Goal: Task Accomplishment & Management: Manage account settings

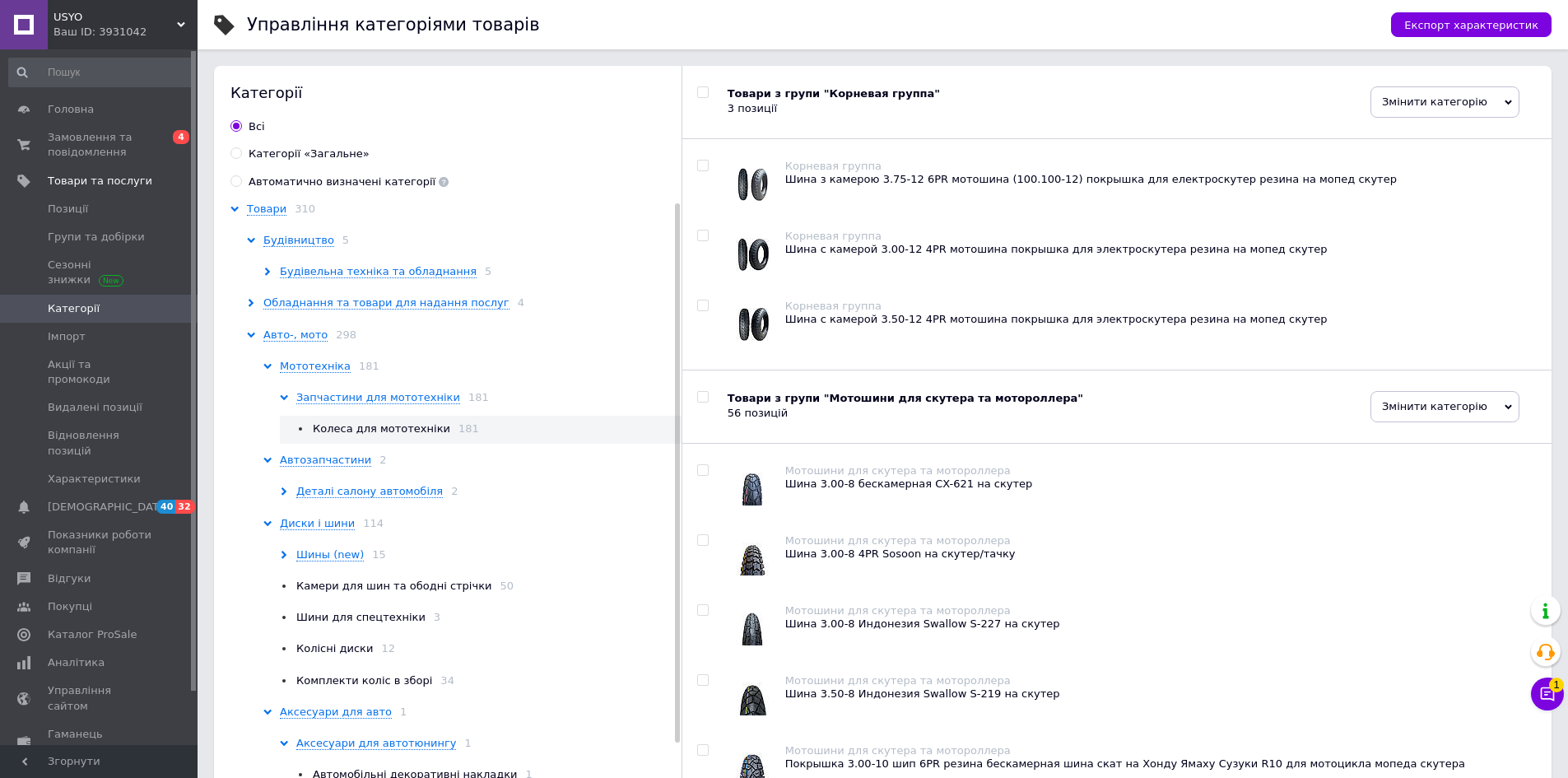
click at [125, 133] on span "Замовлення та повідомлення" at bounding box center [100, 145] width 104 height 30
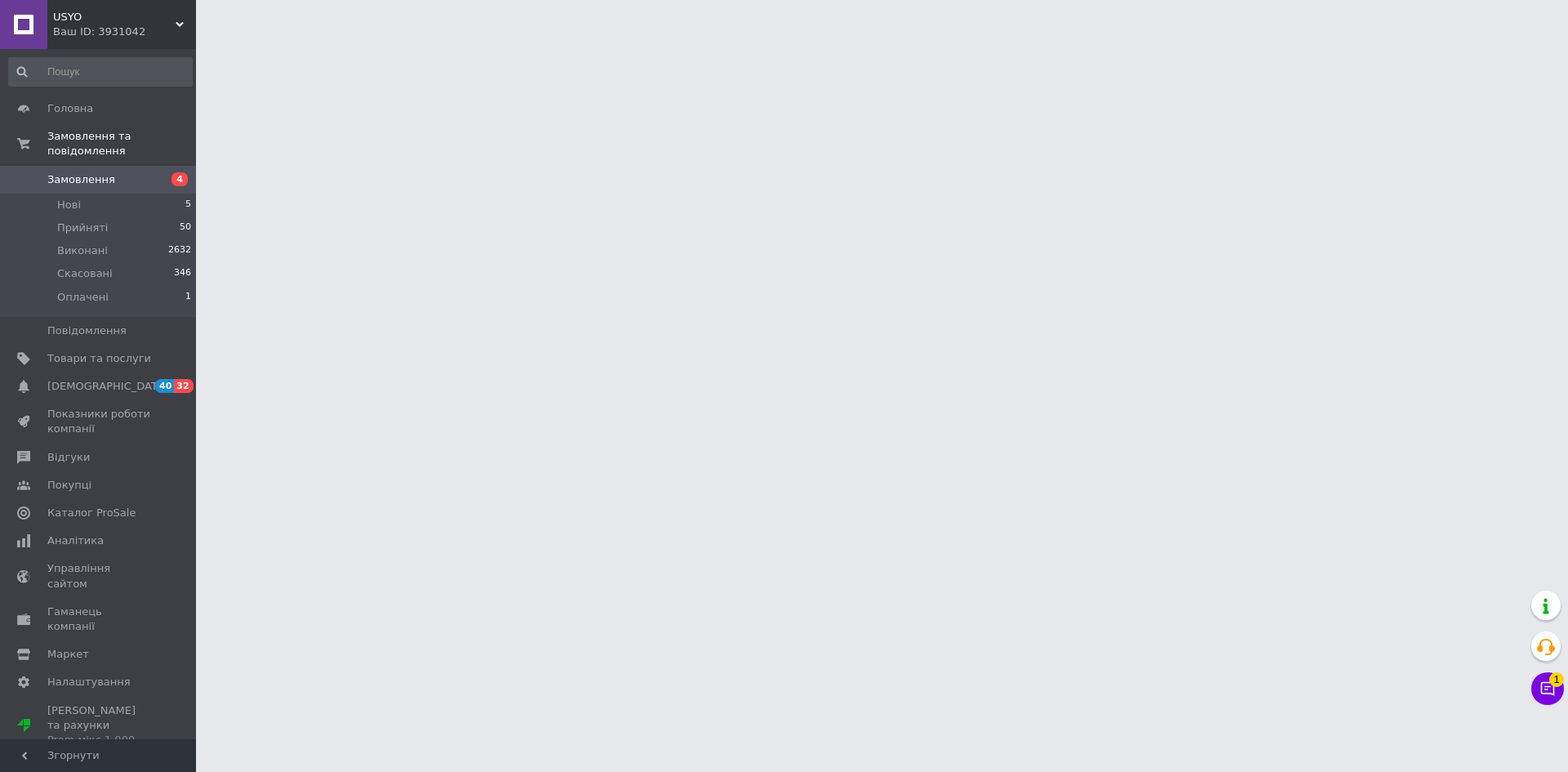
click at [131, 166] on link "Замовлення 4" at bounding box center [100, 180] width 201 height 28
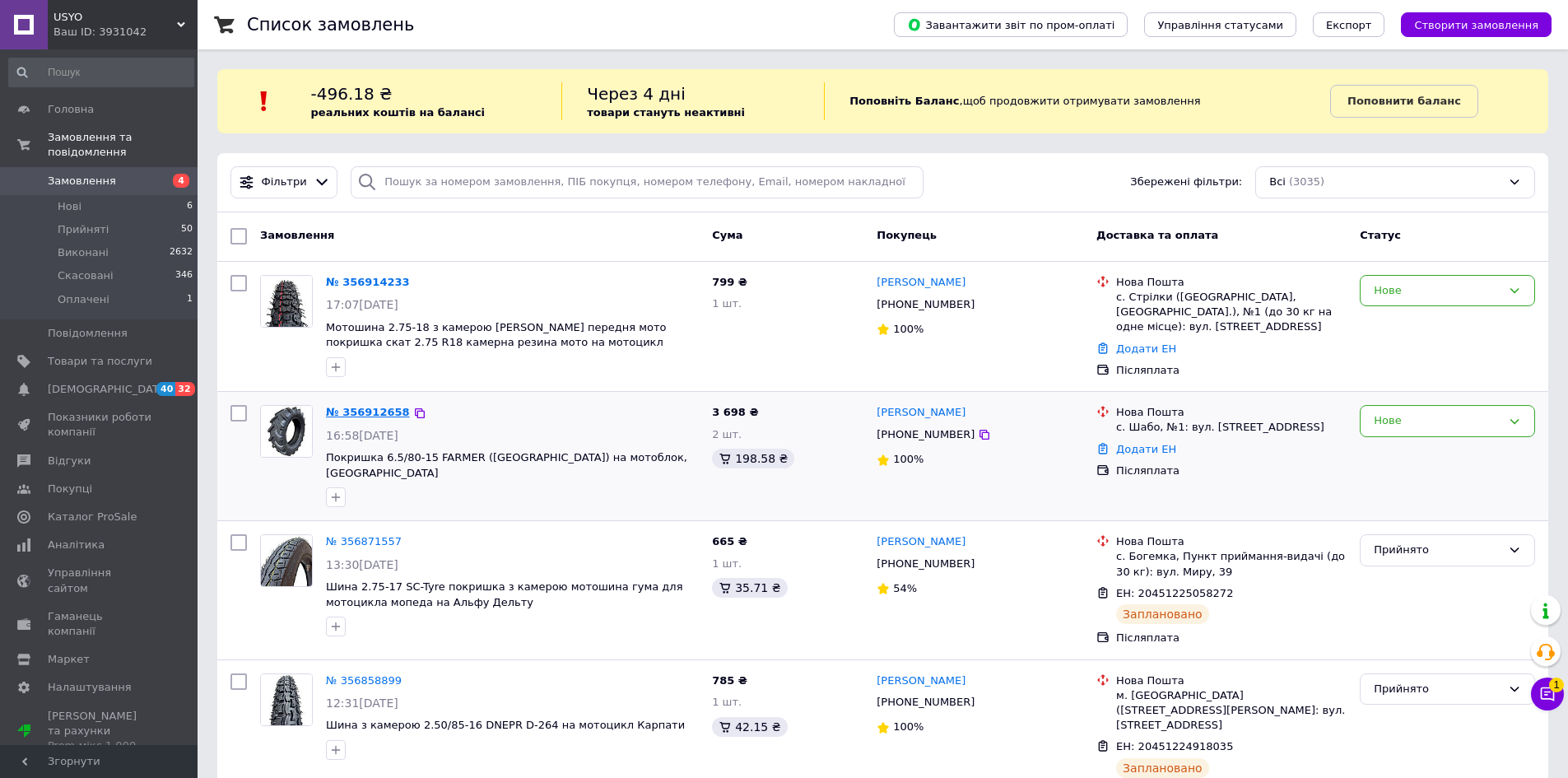
click at [367, 409] on link "№ 356912658" at bounding box center [368, 411] width 84 height 12
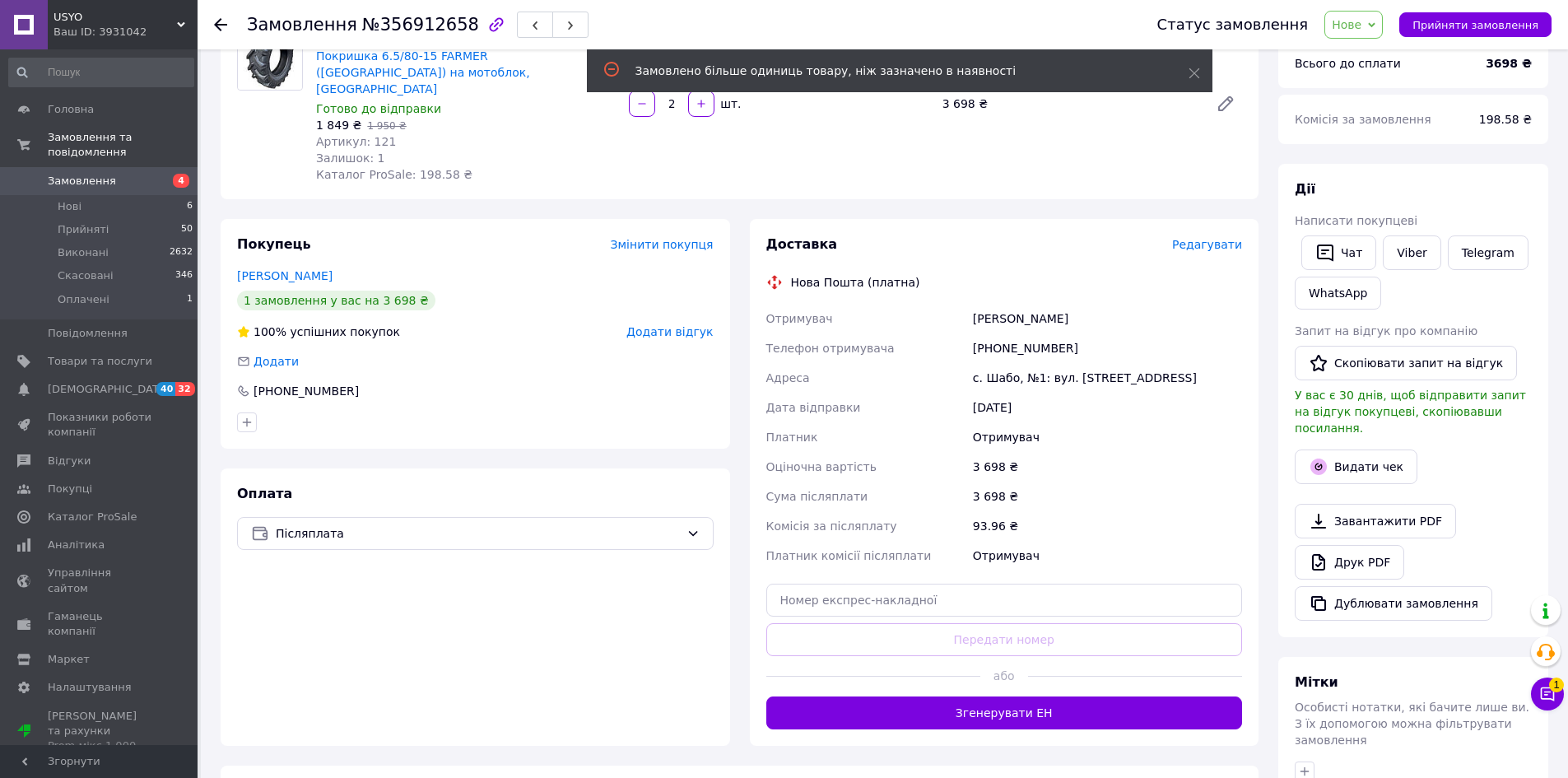
scroll to position [164, 0]
click at [1008, 337] on div "[PHONE_NUMBER]" at bounding box center [1107, 349] width 275 height 30
copy div "380672710149"
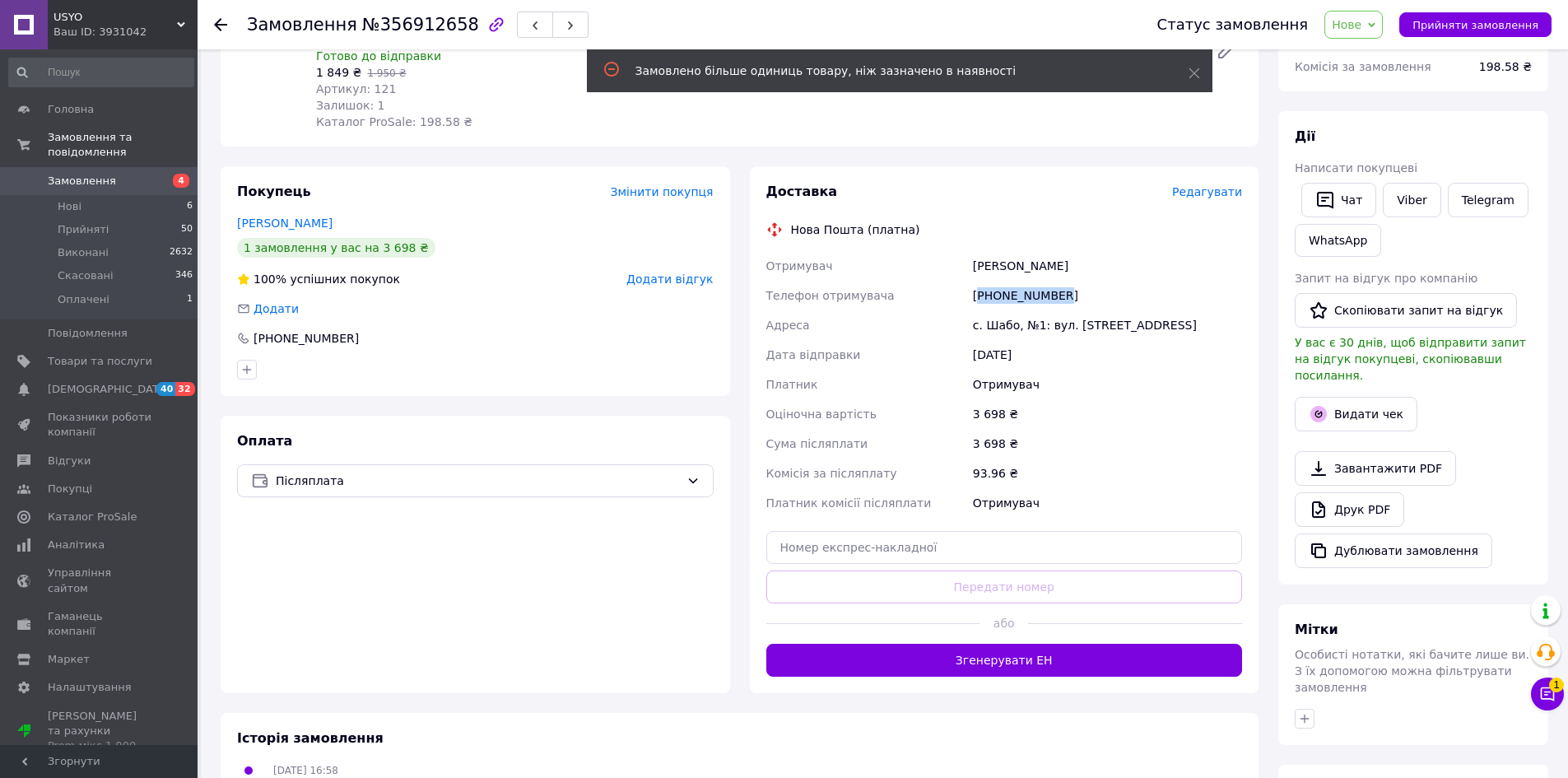
scroll to position [247, 0]
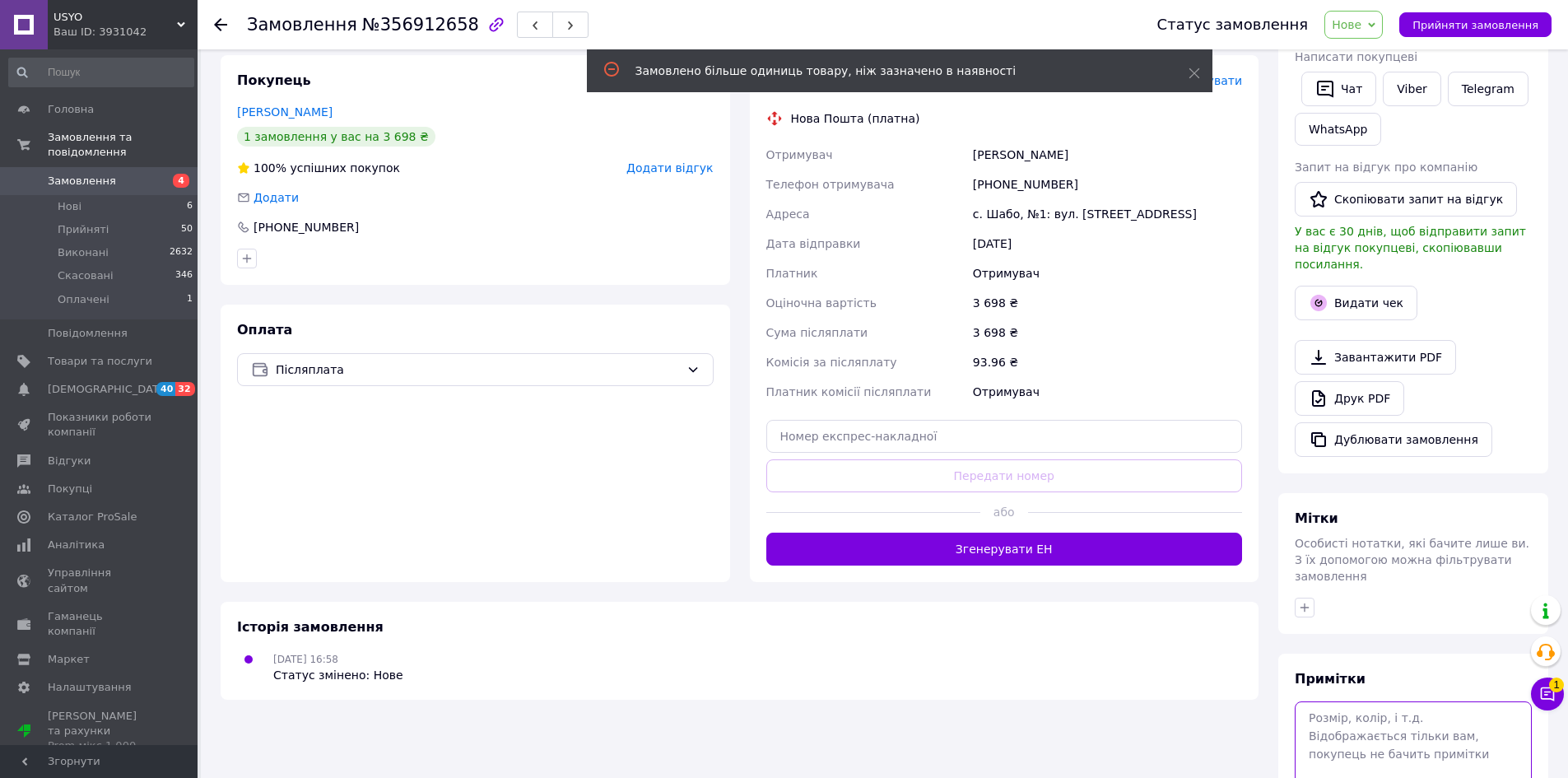
click at [1355, 701] on textarea at bounding box center [1413, 745] width 237 height 87
paste textarea "380672710149"
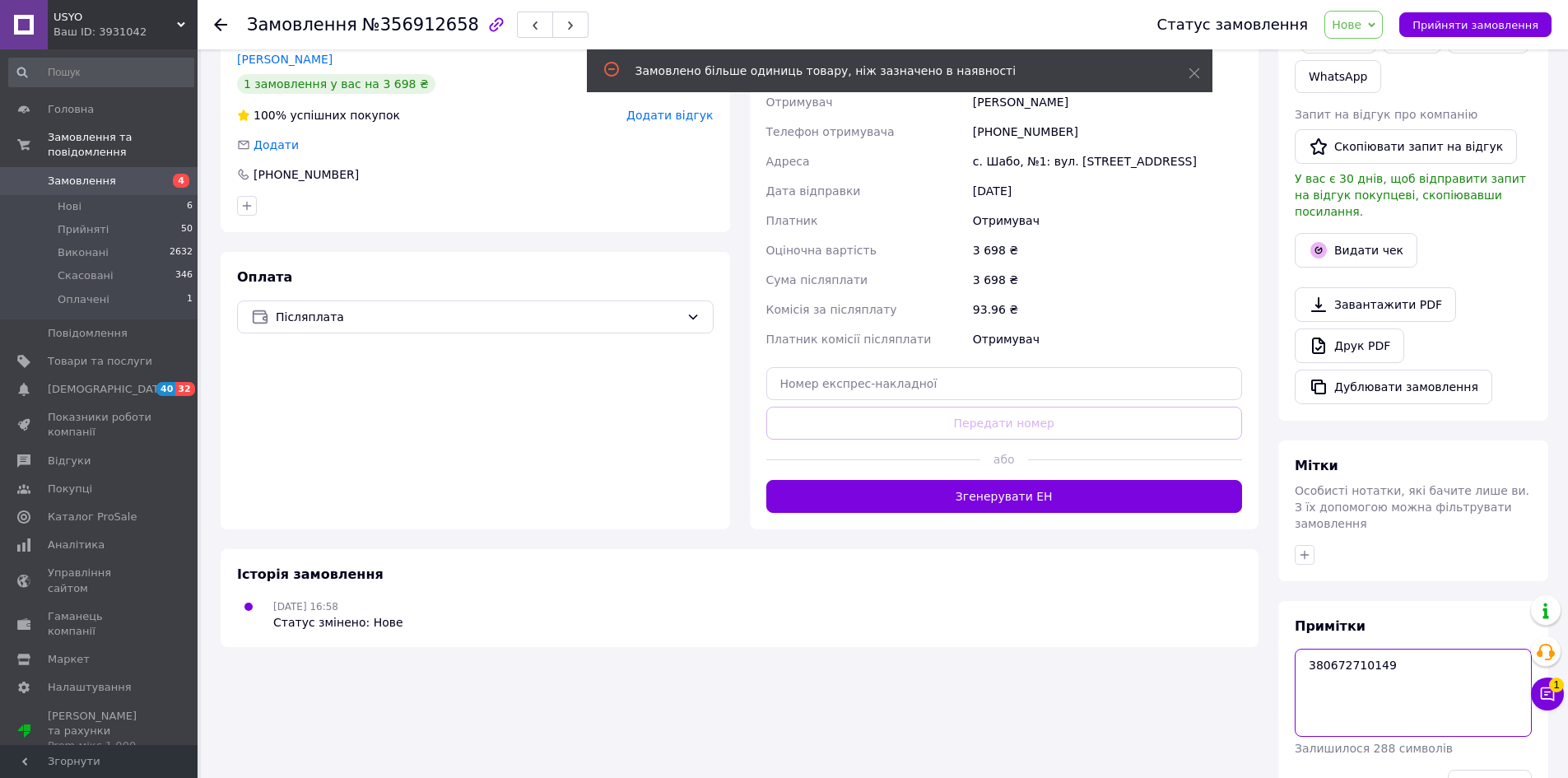
scroll to position [410, 0]
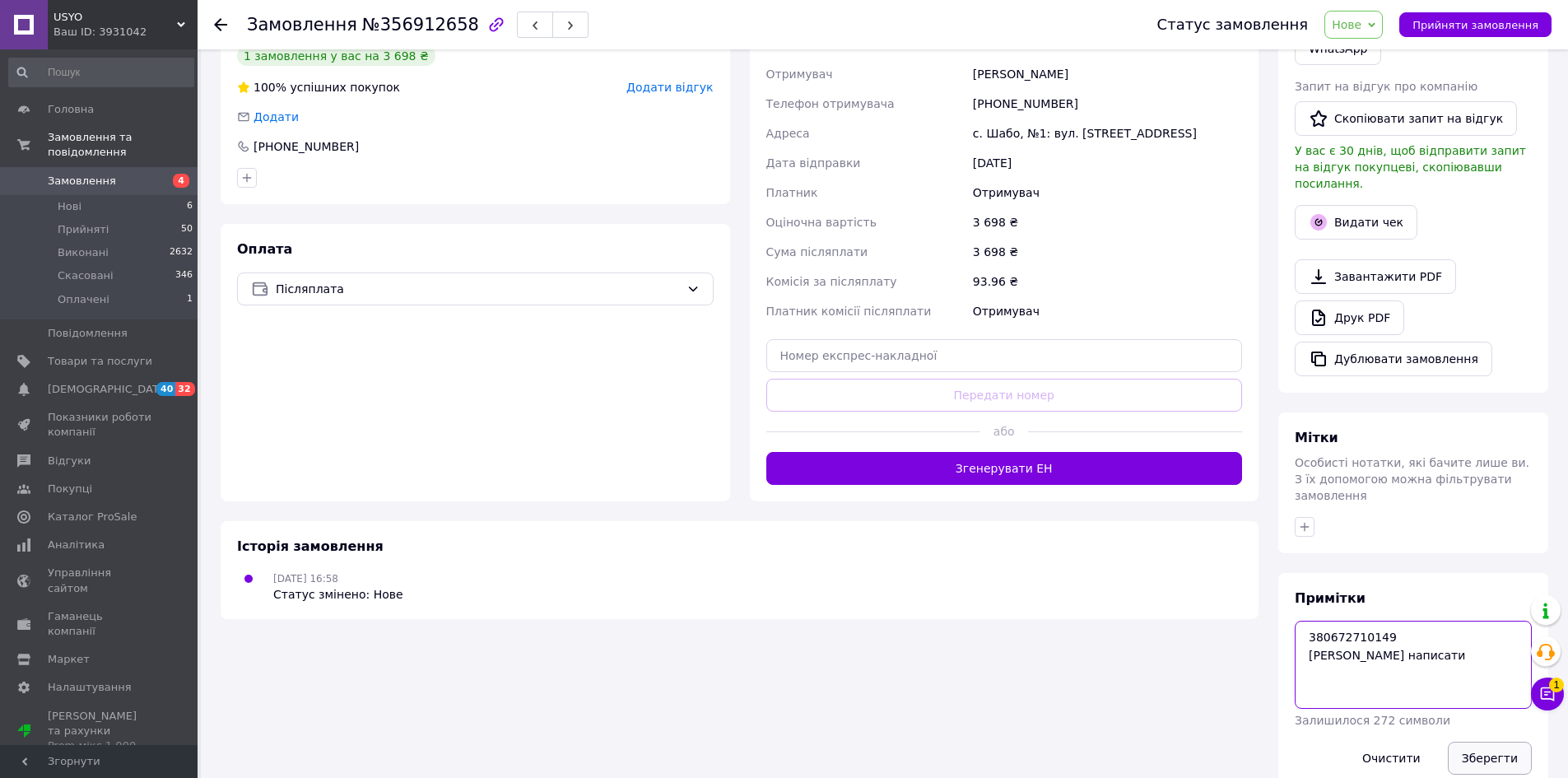
type textarea "380672710149 [PERSON_NAME] написати"
click at [1495, 742] on button "Зберегти" at bounding box center [1489, 759] width 84 height 33
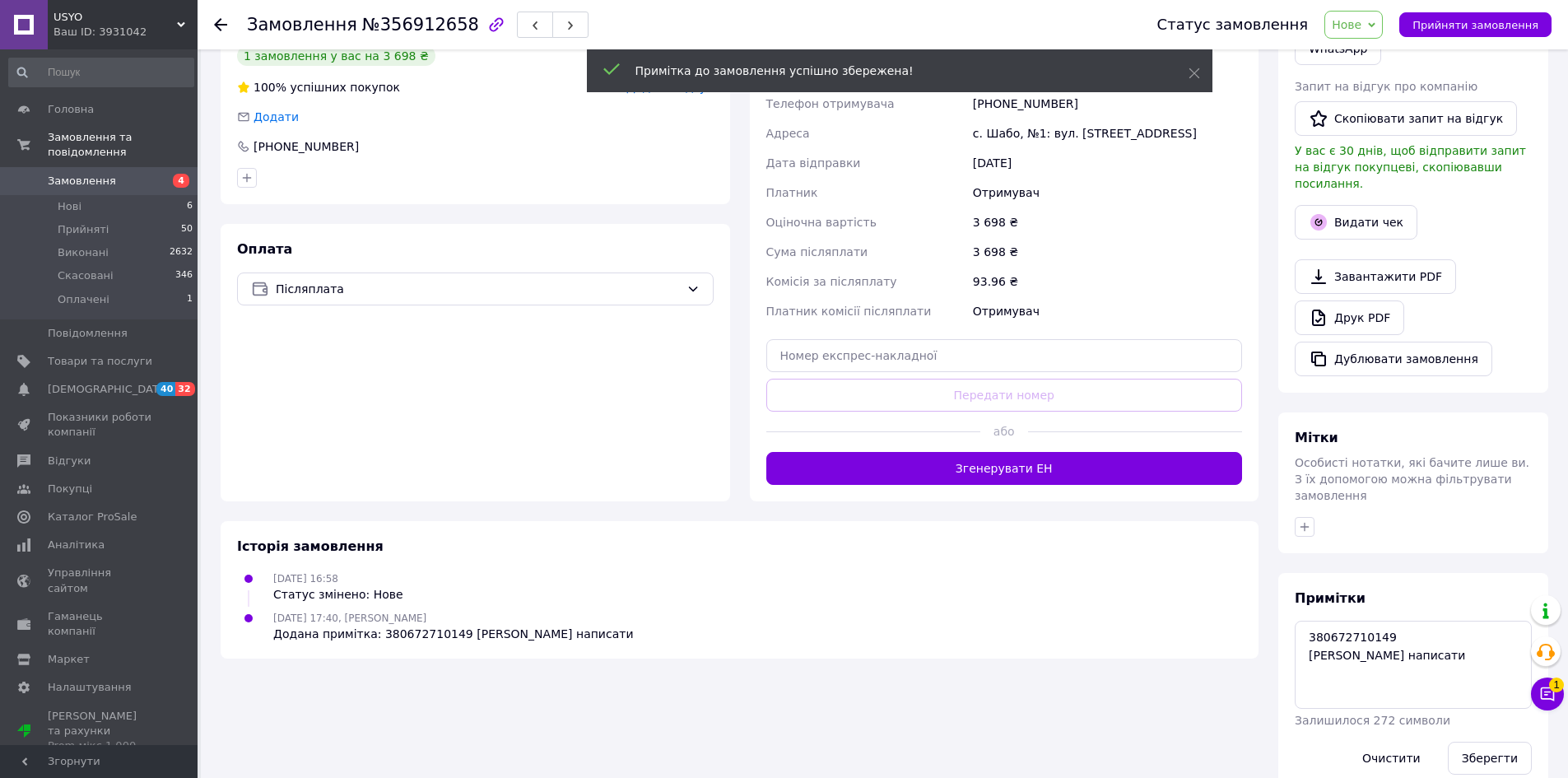
scroll to position [163, 0]
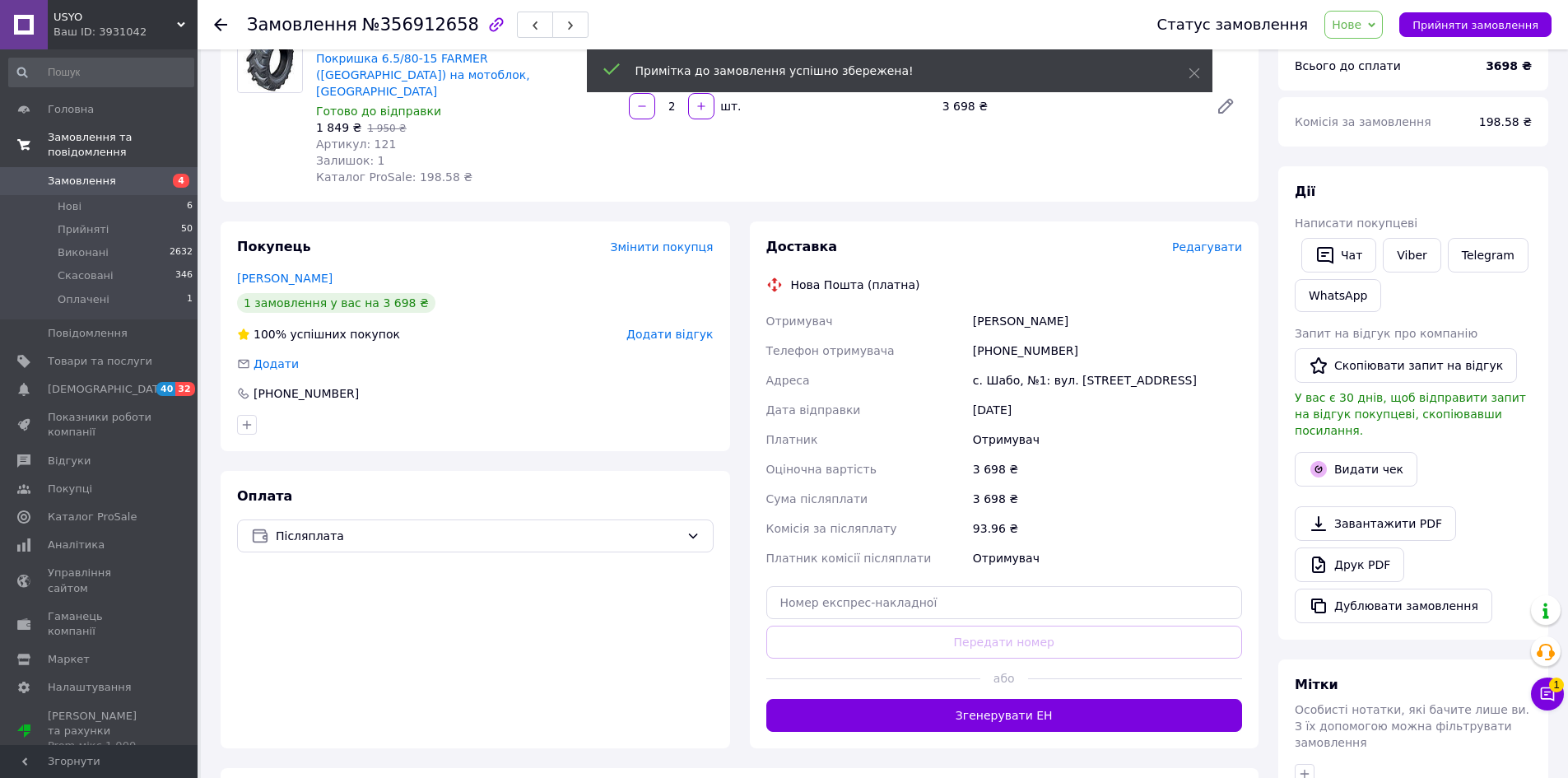
click at [139, 148] on link "Замовлення та повідомлення" at bounding box center [101, 145] width 202 height 43
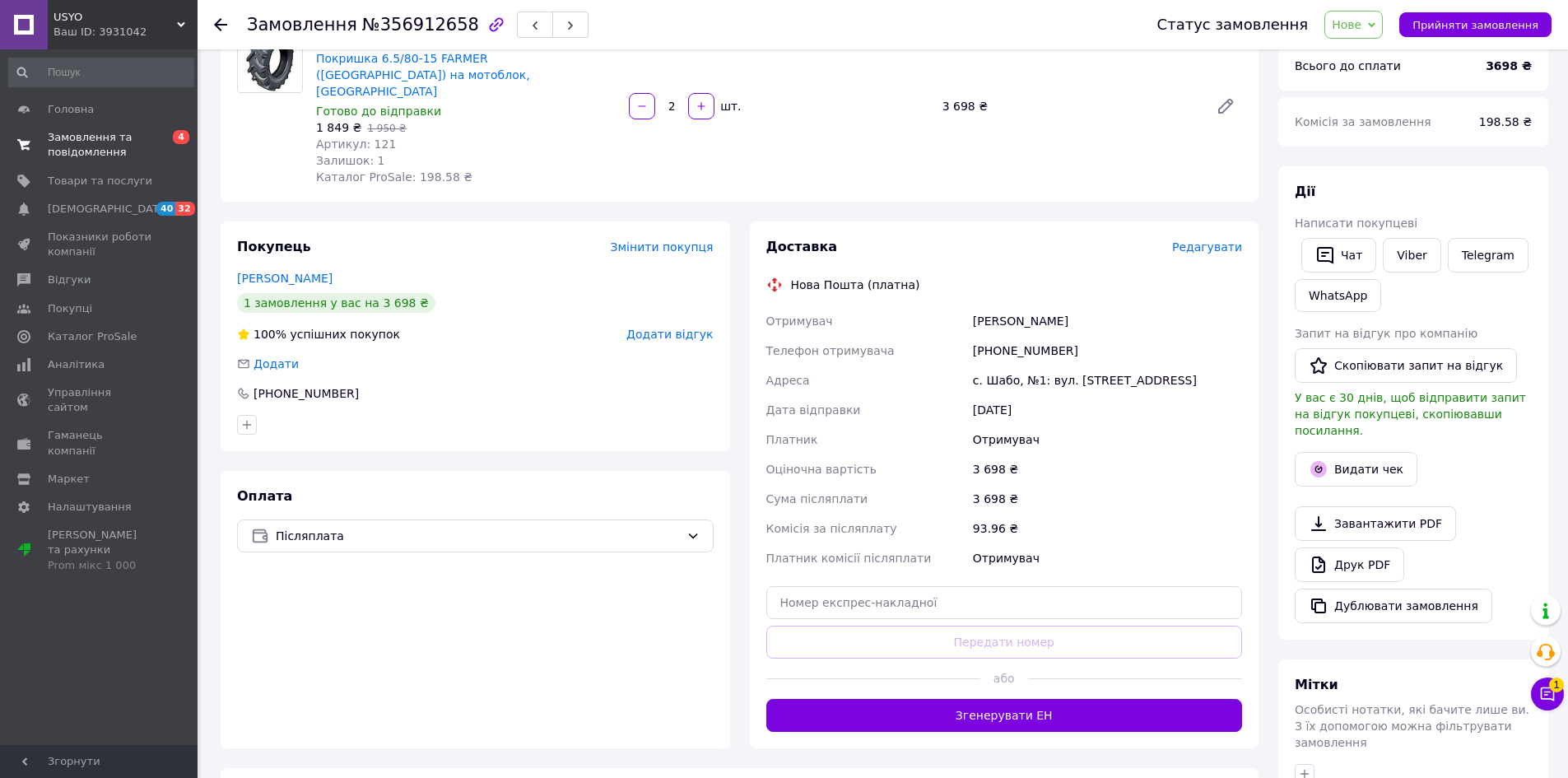
click at [136, 142] on span "Замовлення та повідомлення" at bounding box center [100, 145] width 104 height 30
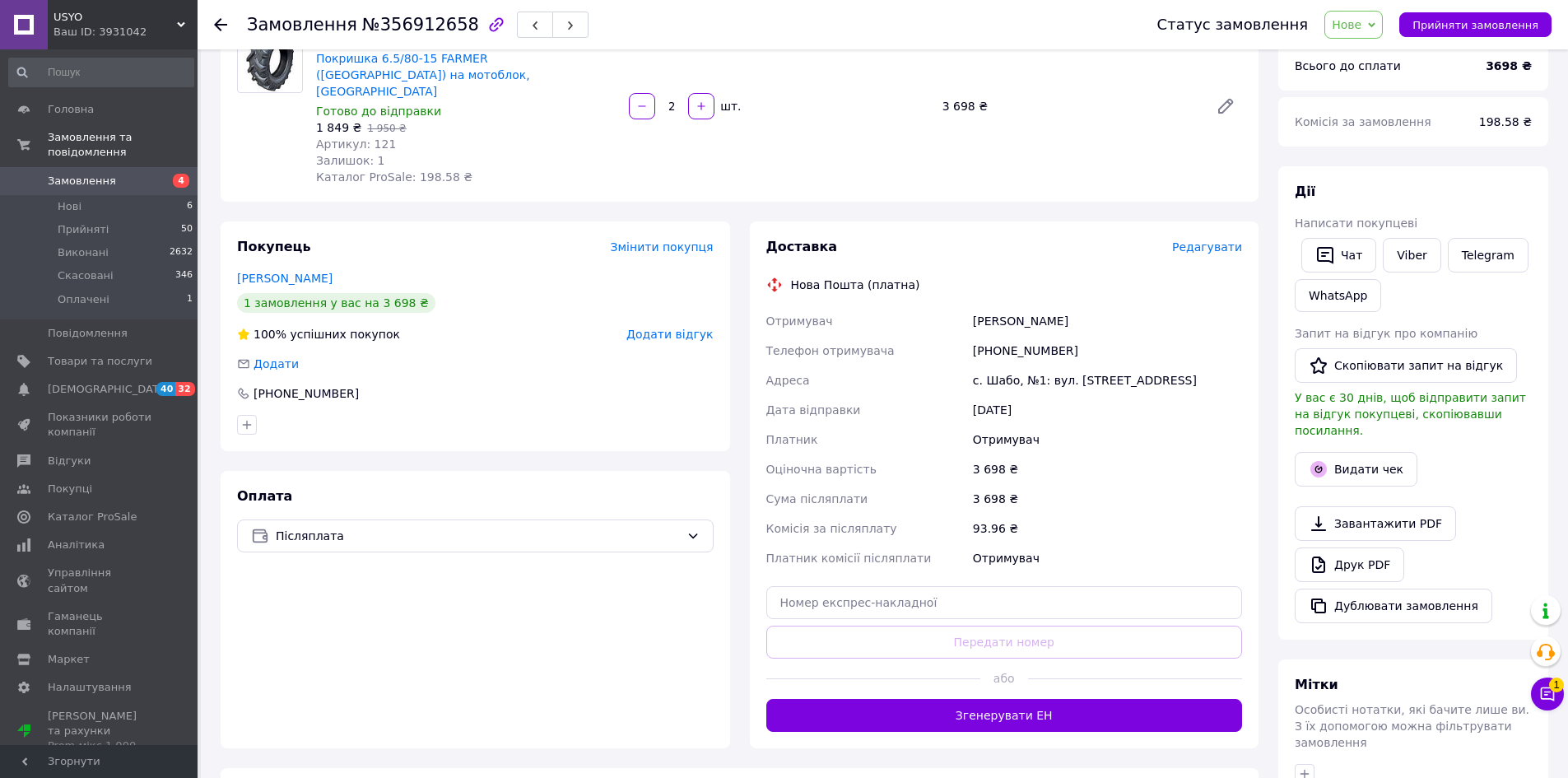
click at [137, 174] on span "Замовлення" at bounding box center [100, 181] width 104 height 15
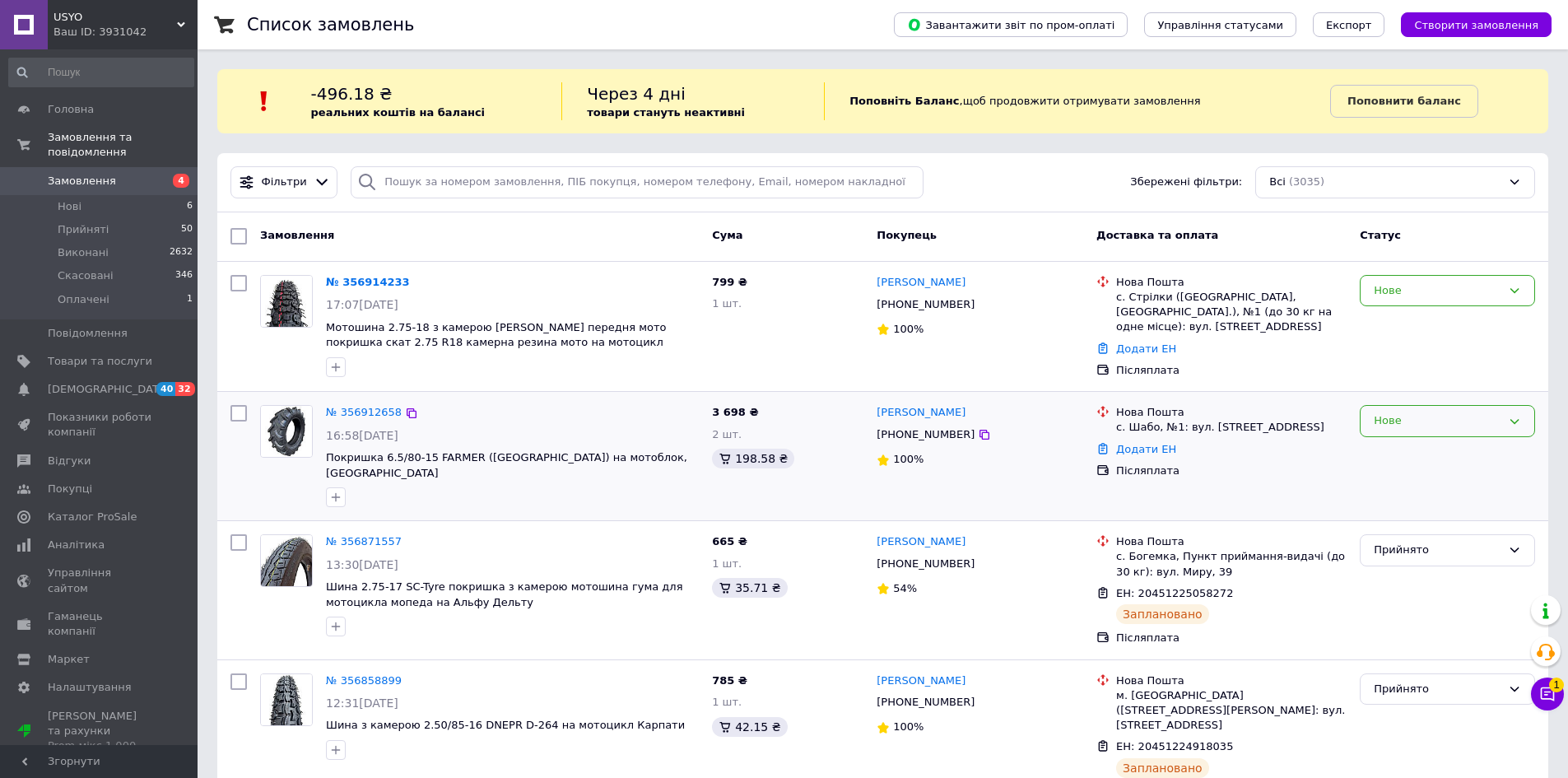
click at [1456, 415] on div "Нове" at bounding box center [1438, 420] width 128 height 18
click at [1441, 456] on li "Прийнято" at bounding box center [1448, 456] width 174 height 30
click at [279, 188] on span "Фільтри" at bounding box center [284, 182] width 45 height 16
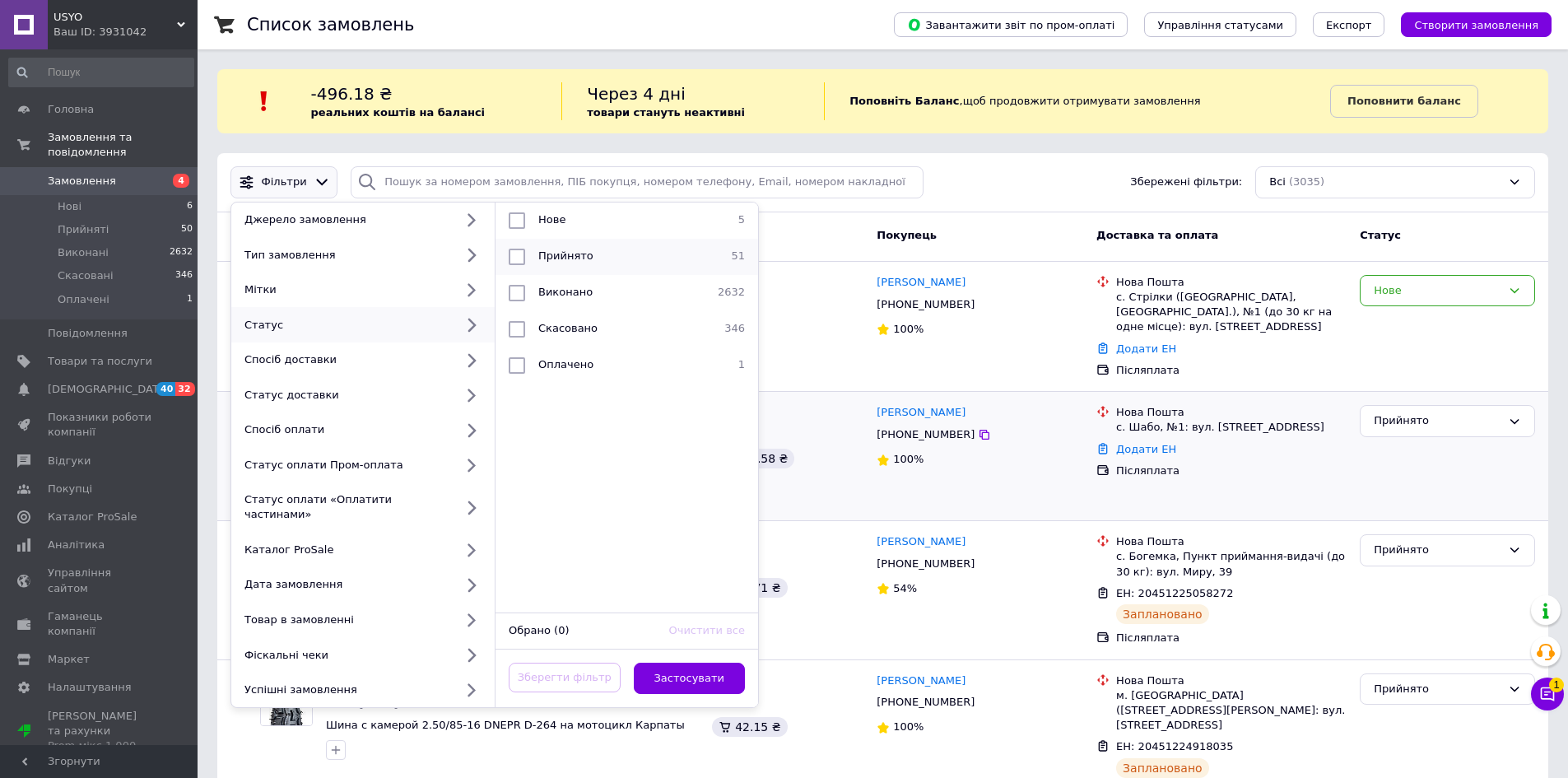
click at [515, 258] on input "checkbox" at bounding box center [517, 257] width 17 height 17
checkbox input "true"
click at [516, 223] on input "checkbox" at bounding box center [517, 221] width 17 height 17
checkbox input "true"
click at [708, 663] on button "Застосувати" at bounding box center [689, 678] width 112 height 32
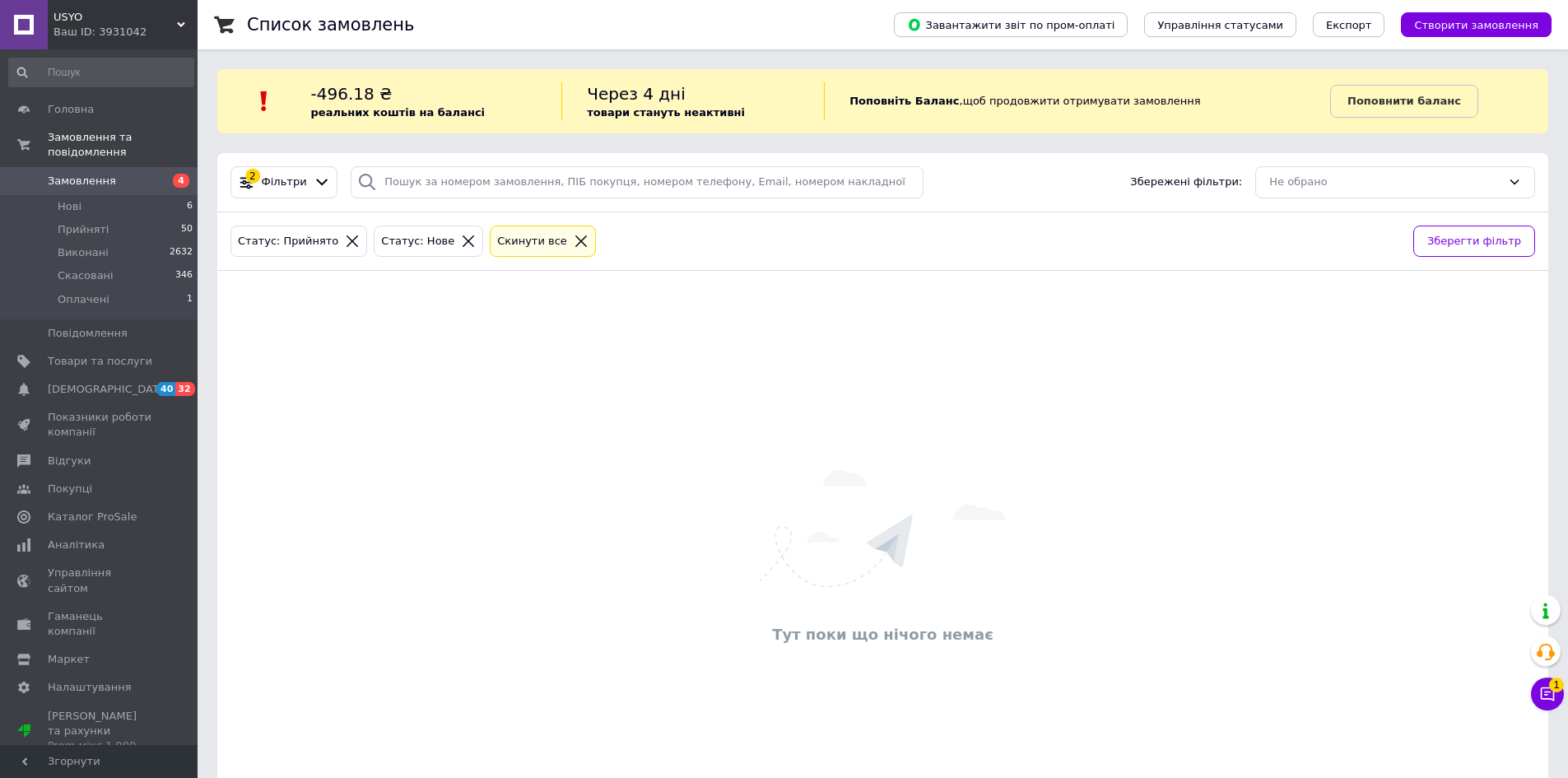
click at [461, 244] on icon at bounding box center [468, 241] width 15 height 15
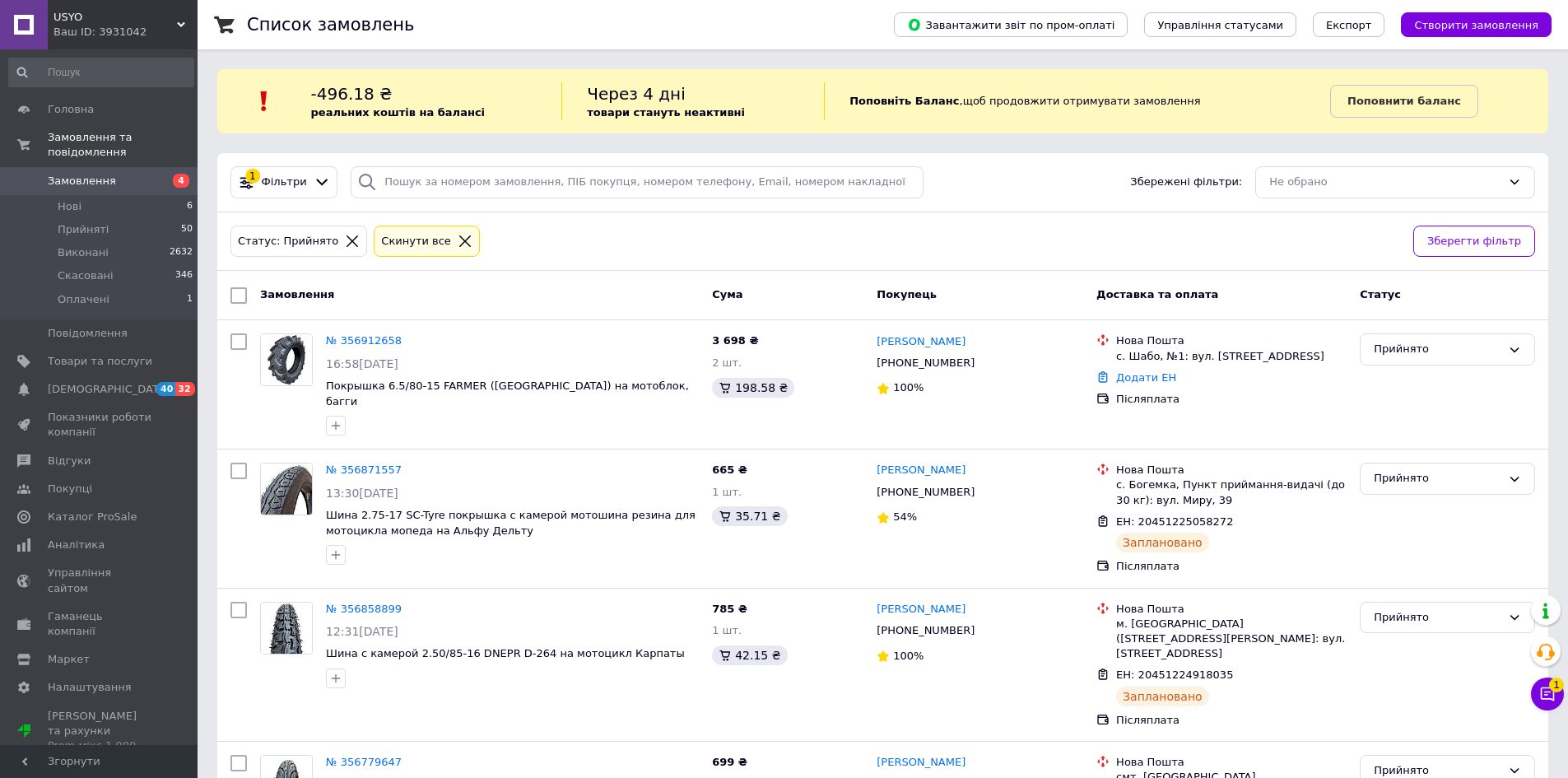
click at [140, 176] on link "Замовлення 4" at bounding box center [101, 181] width 202 height 28
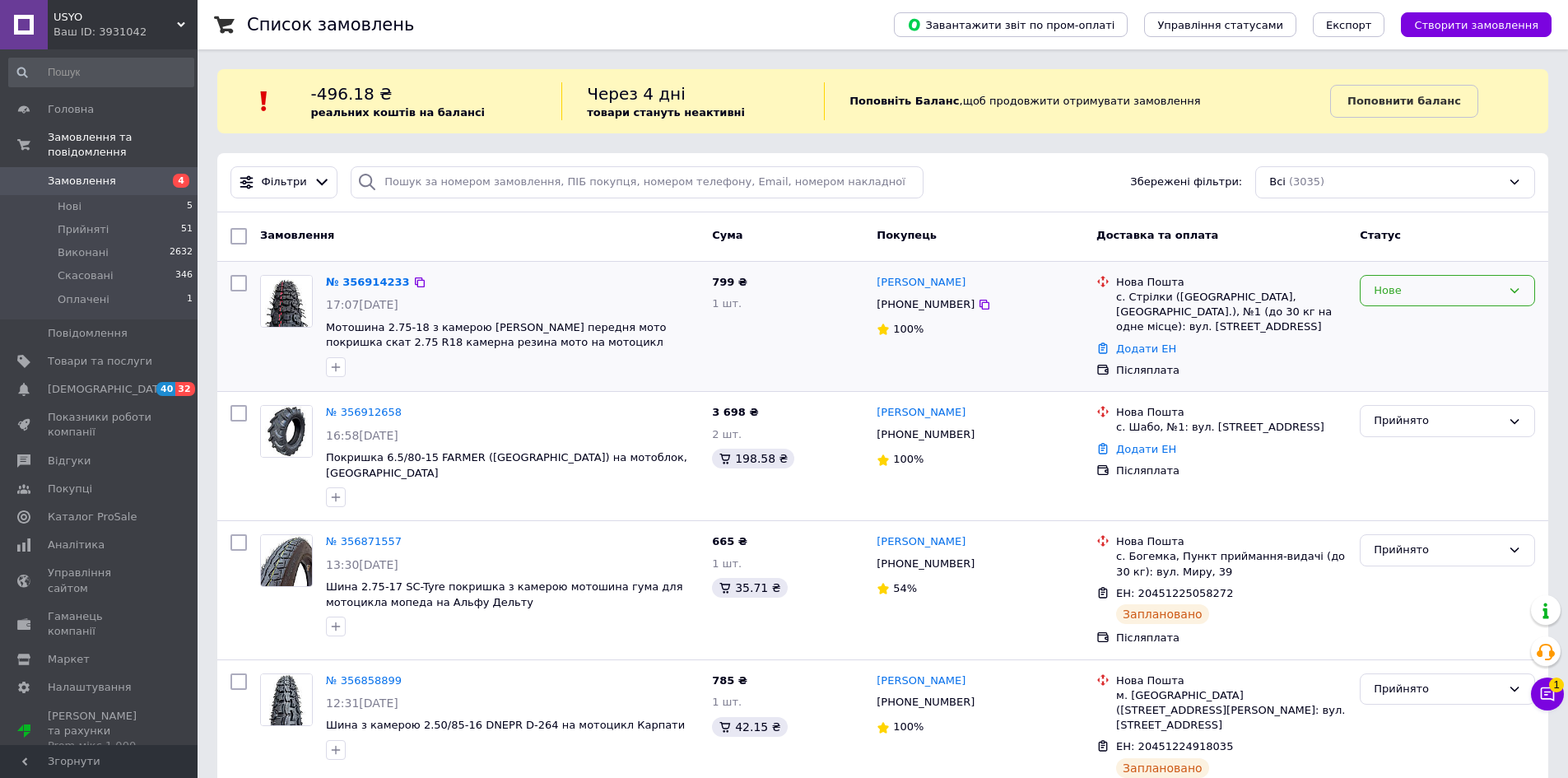
click at [1420, 298] on div "Нове" at bounding box center [1438, 291] width 128 height 18
click at [1422, 321] on li "Прийнято" at bounding box center [1448, 324] width 174 height 30
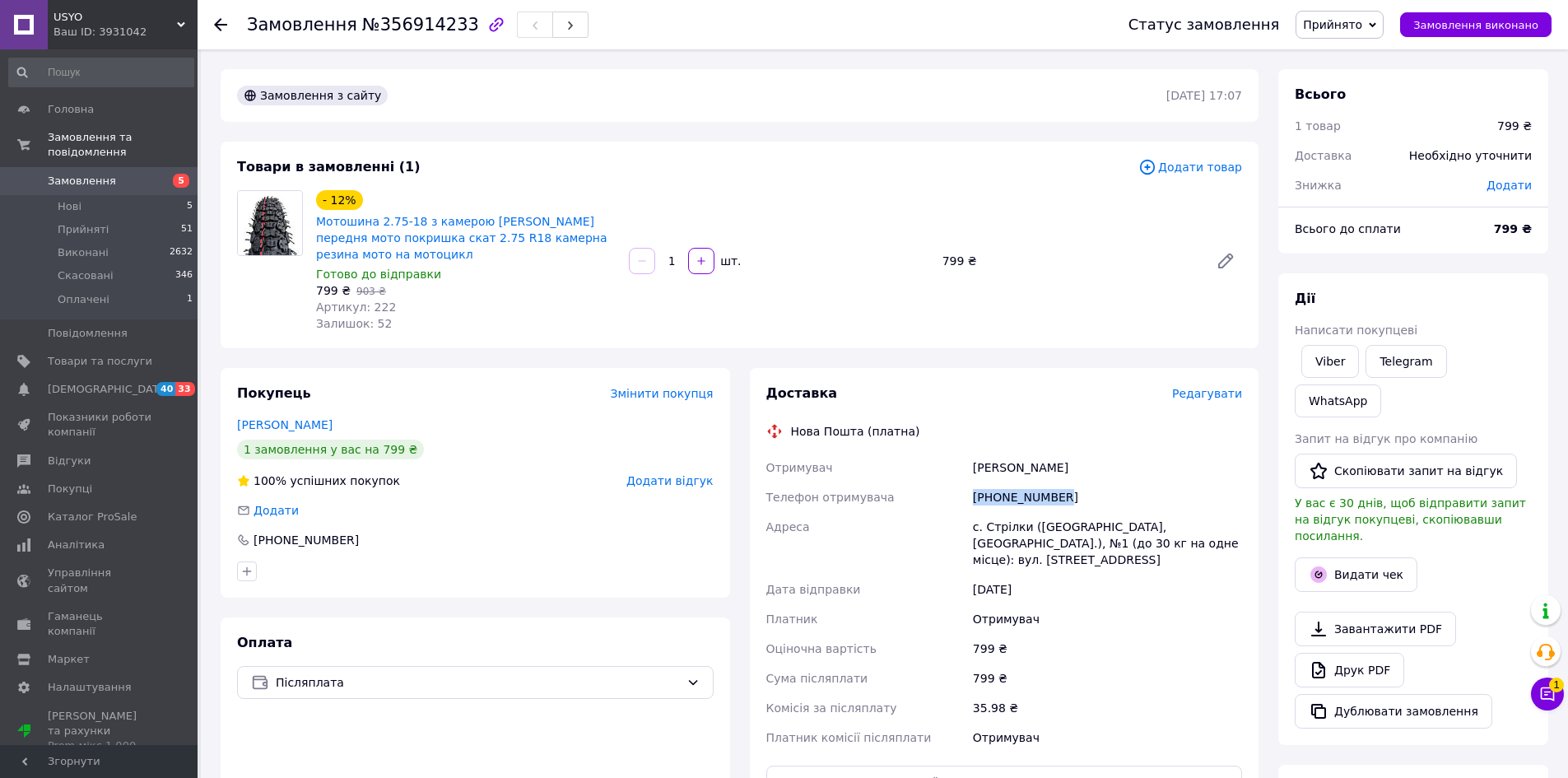
drag, startPoint x: 1065, startPoint y: 494, endPoint x: 973, endPoint y: 498, distance: 92.1
click at [973, 498] on div "[PHONE_NUMBER]" at bounding box center [1107, 497] width 275 height 30
copy div "[PHONE_NUMBER]"
drag, startPoint x: 1076, startPoint y: 468, endPoint x: 971, endPoint y: 468, distance: 105.0
click at [972, 468] on div "Ковальчук Василь" at bounding box center [1107, 468] width 275 height 30
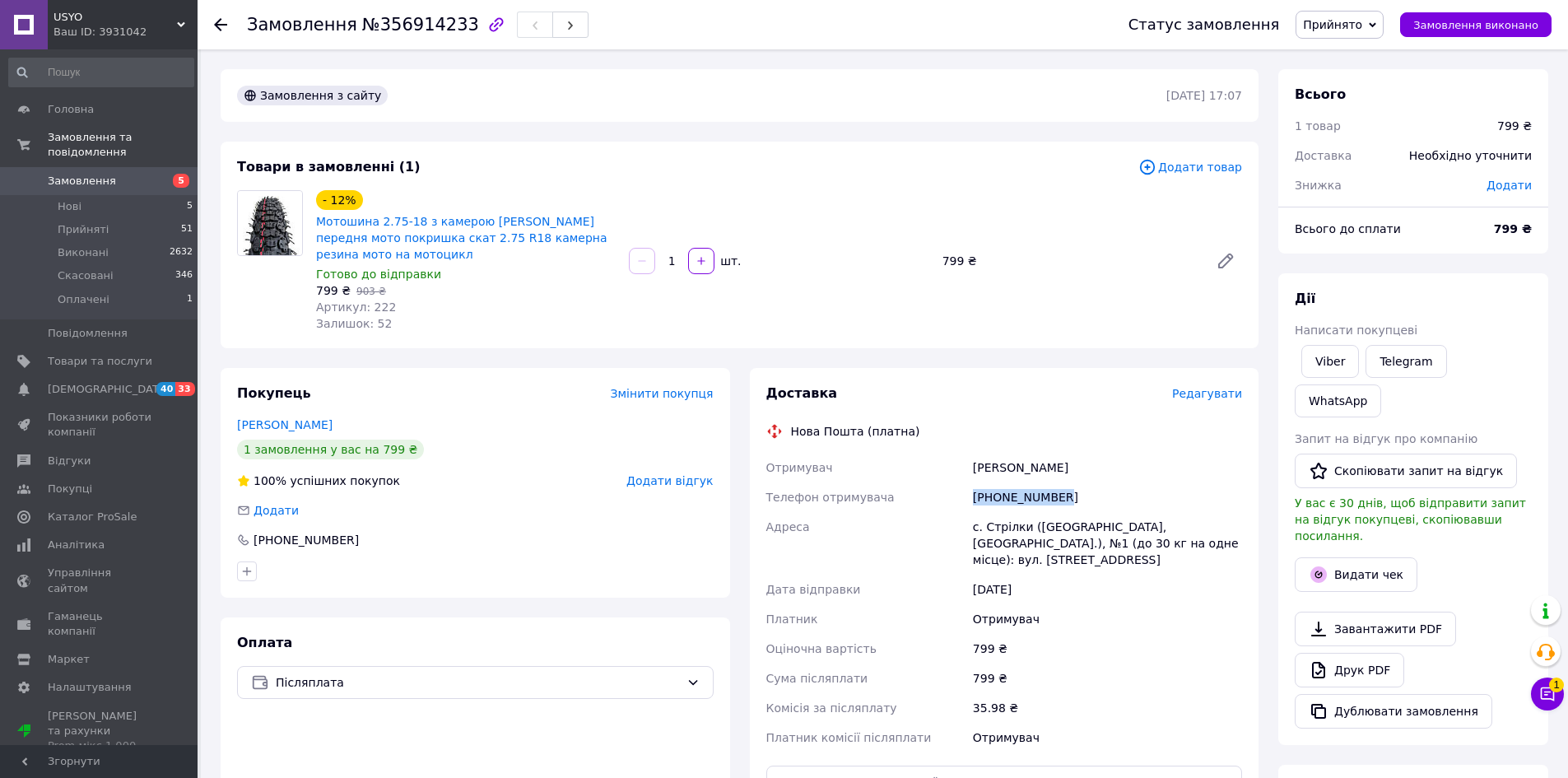
copy div "Ковальчук Василь"
click at [994, 525] on div "с. Стрілки ([GEOGRAPHIC_DATA], [GEOGRAPHIC_DATA].), №1 (до 30 кг на одне місце)…" at bounding box center [1107, 543] width 275 height 63
copy div "Стрілки"
